Goal: Use online tool/utility: Utilize a website feature to perform a specific function

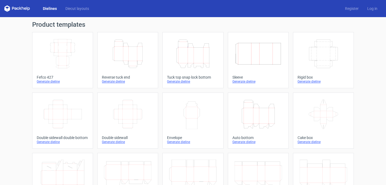
click at [53, 58] on icon "Width Depth Height" at bounding box center [62, 54] width 47 height 30
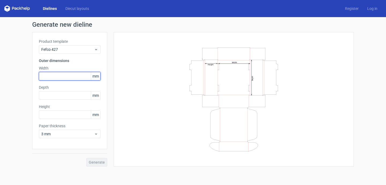
click at [54, 78] on input "text" at bounding box center [70, 76] width 62 height 9
type input "2"
type input "350"
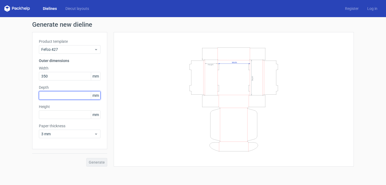
click at [77, 96] on input "text" at bounding box center [70, 95] width 62 height 9
type input "600"
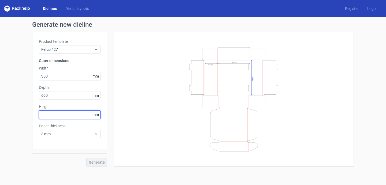
click at [65, 113] on div "Height mm" at bounding box center [70, 111] width 62 height 15
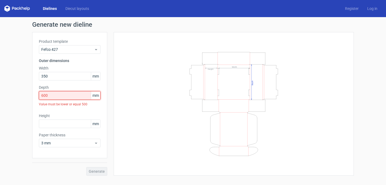
drag, startPoint x: 50, startPoint y: 95, endPoint x: 32, endPoint y: 93, distance: 17.7
click at [32, 93] on div "Product template Fefco 427 Outer dimensions Width 350 mm Depth 600 mm Value mus…" at bounding box center [69, 95] width 75 height 126
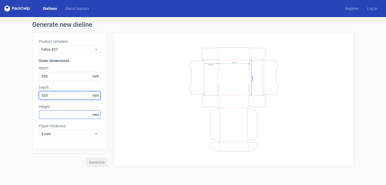
type input "520"
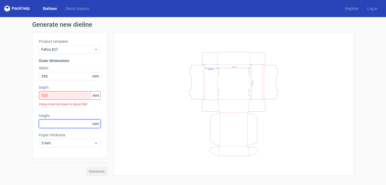
click at [47, 117] on div "Height mm" at bounding box center [70, 120] width 62 height 15
type input "12"
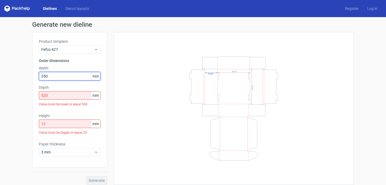
click at [50, 76] on input "350" at bounding box center [70, 76] width 62 height 9
type input "3"
type input "520"
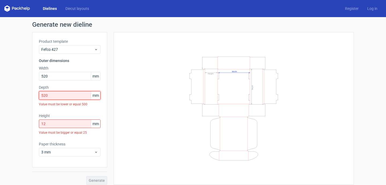
click at [52, 95] on div "Depth 520 mm Value must be lower or equal 500" at bounding box center [70, 97] width 62 height 24
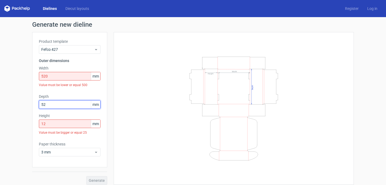
type input "5"
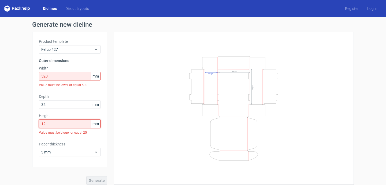
click at [54, 125] on input "12" at bounding box center [70, 124] width 62 height 9
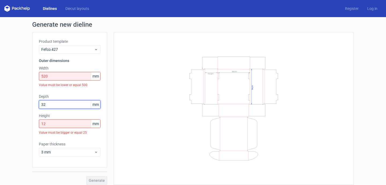
click at [54, 104] on input "32" at bounding box center [70, 104] width 62 height 9
type input "320"
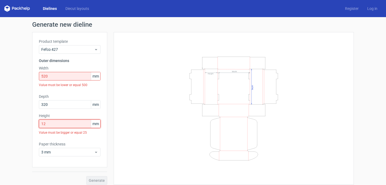
click at [53, 123] on input "12" at bounding box center [70, 124] width 62 height 9
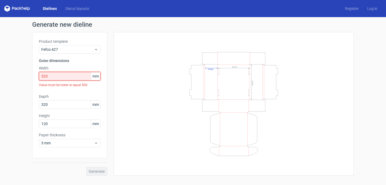
click at [52, 78] on input "520" at bounding box center [70, 76] width 62 height 9
click at [87, 143] on span "3 mm" at bounding box center [67, 143] width 53 height 5
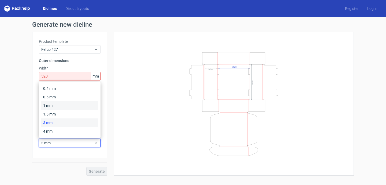
click at [55, 105] on div "1 mm" at bounding box center [69, 106] width 57 height 9
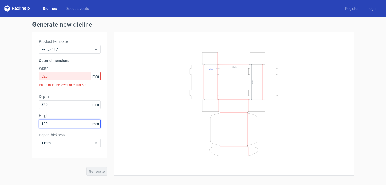
drag, startPoint x: 48, startPoint y: 126, endPoint x: 43, endPoint y: 125, distance: 5.7
click at [43, 125] on input "120" at bounding box center [70, 124] width 62 height 9
type input "150"
click at [69, 92] on div "Product template Fefco 427 Outer dimensions Width 520 mm Value must be lower or…" at bounding box center [69, 95] width 75 height 126
